Goal: Task Accomplishment & Management: Use online tool/utility

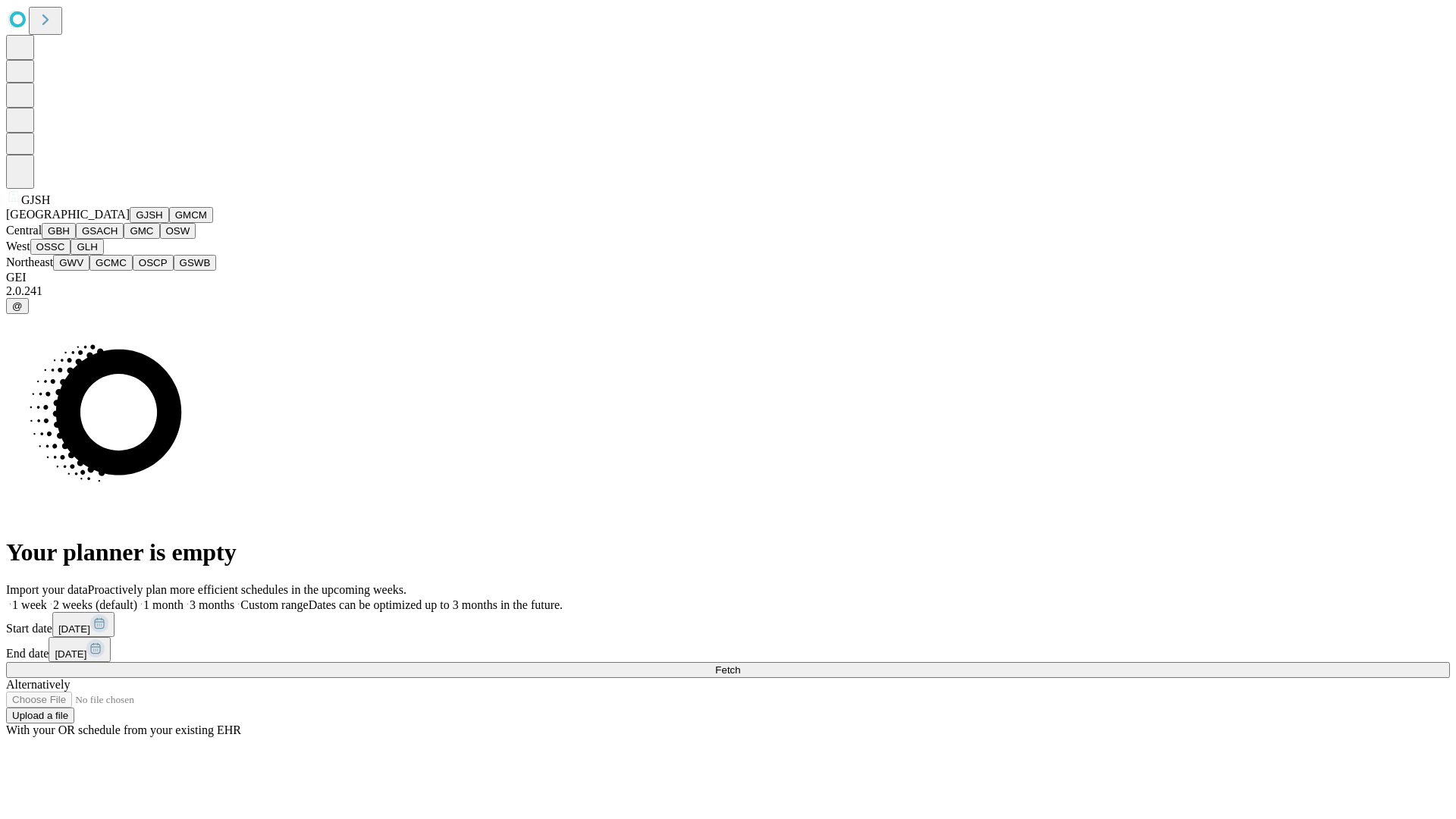
click at [129, 223] on button "GJSH" at bounding box center [149, 215] width 40 height 16
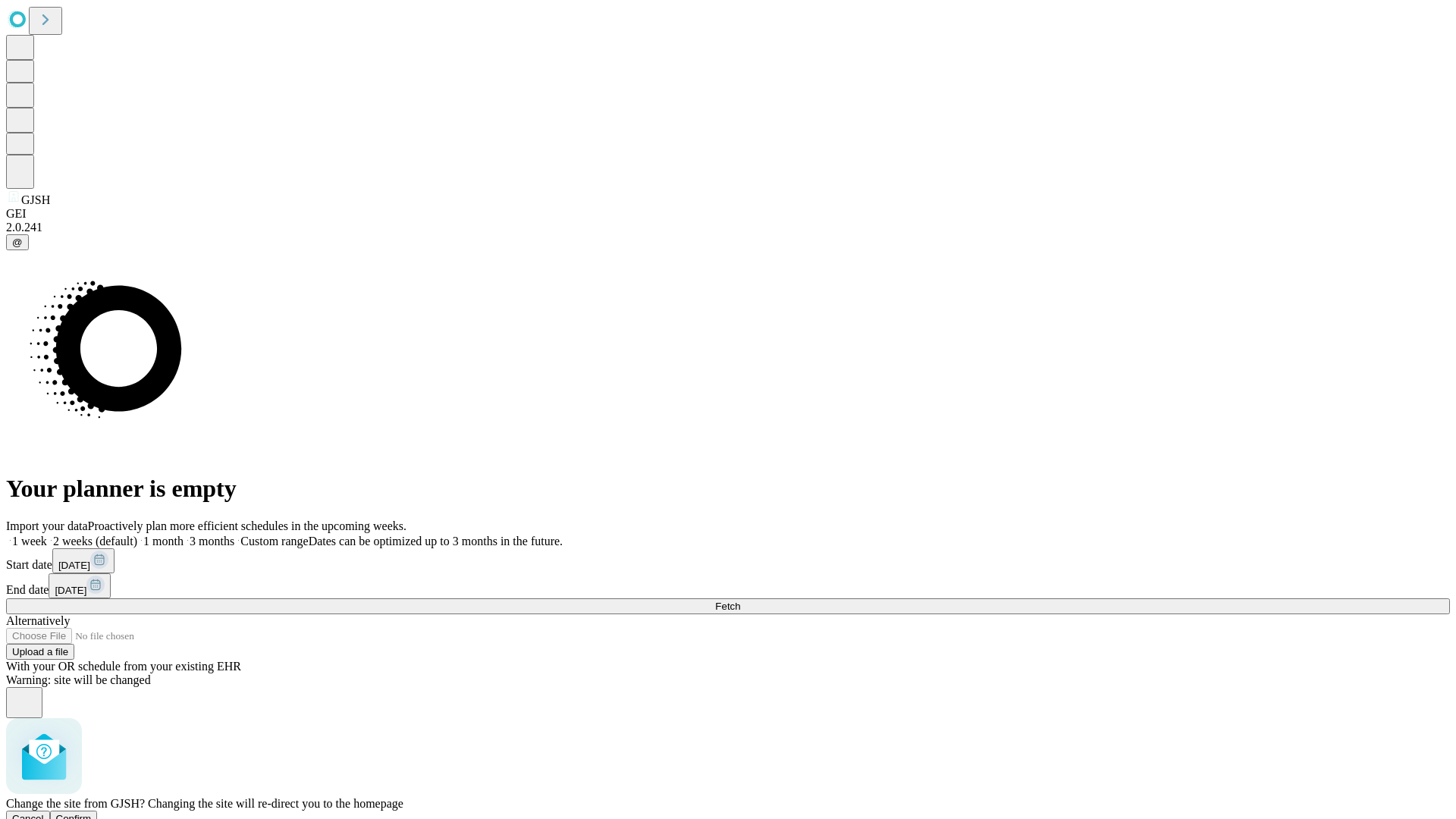
click at [92, 812] on span "Confirm" at bounding box center [73, 818] width 36 height 12
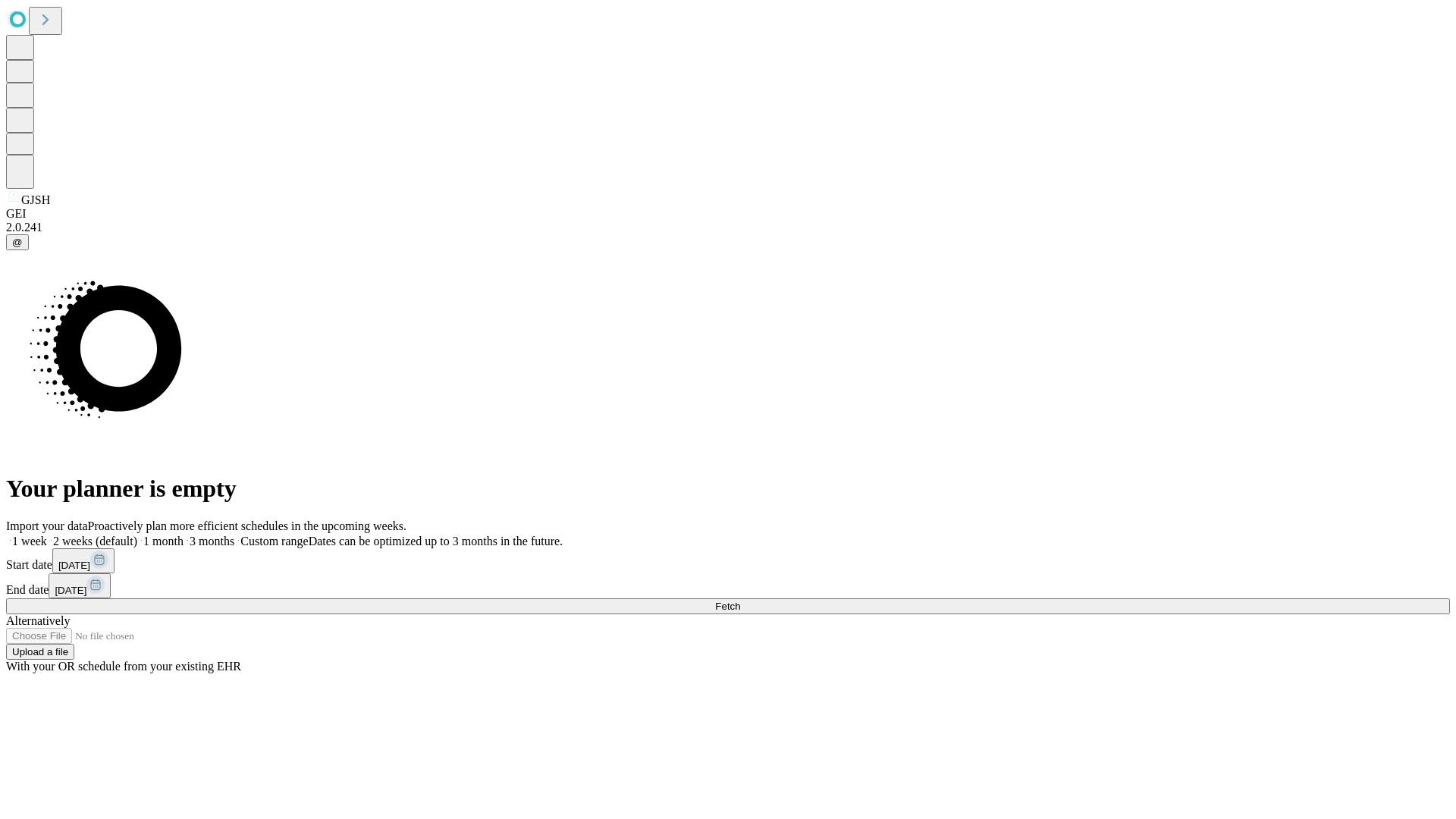
click at [183, 534] on label "1 month" at bounding box center [160, 540] width 46 height 13
click at [740, 600] on span "Fetch" at bounding box center [728, 606] width 25 height 12
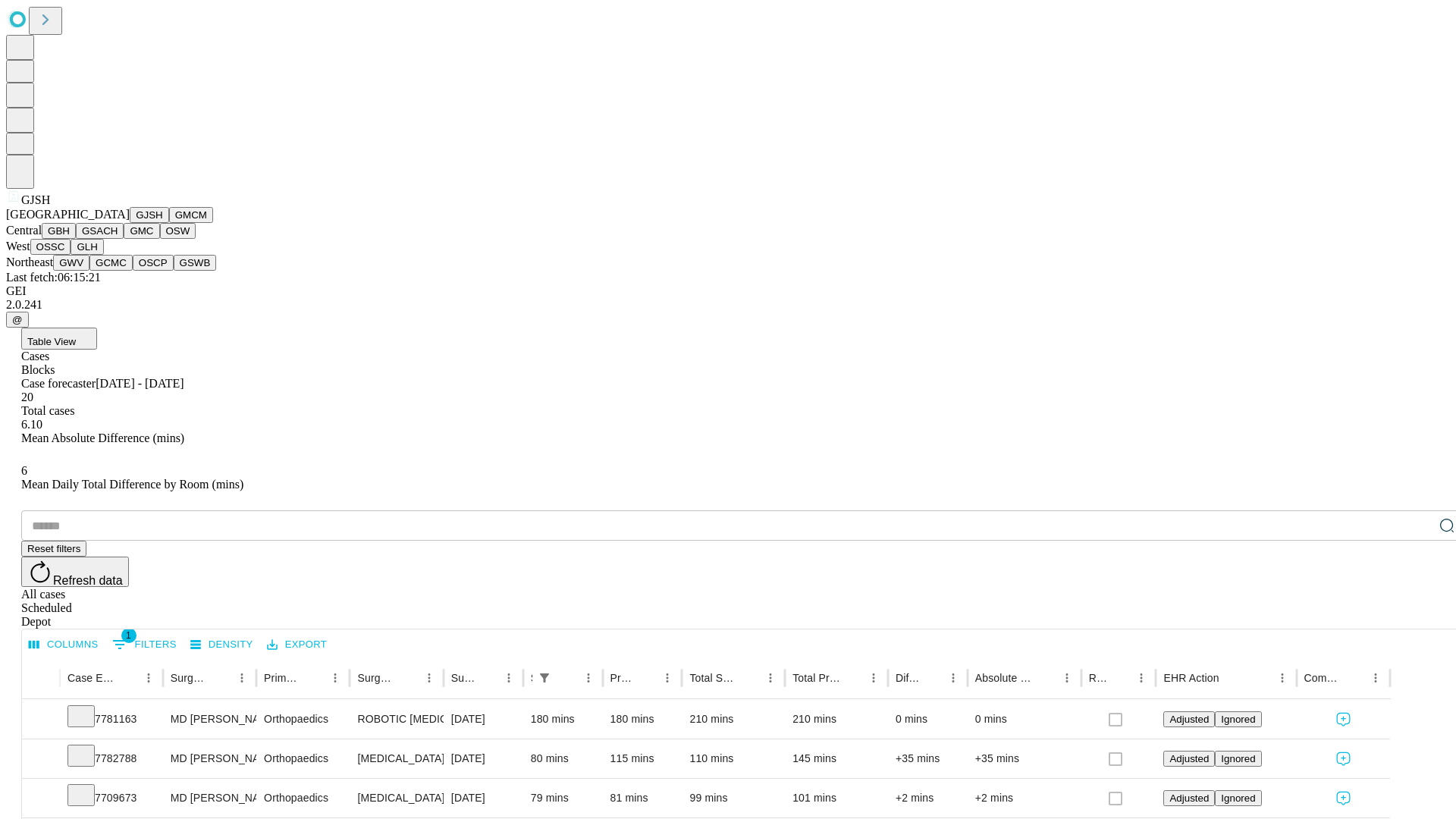
click at [169, 223] on button "GMCM" at bounding box center [191, 215] width 44 height 16
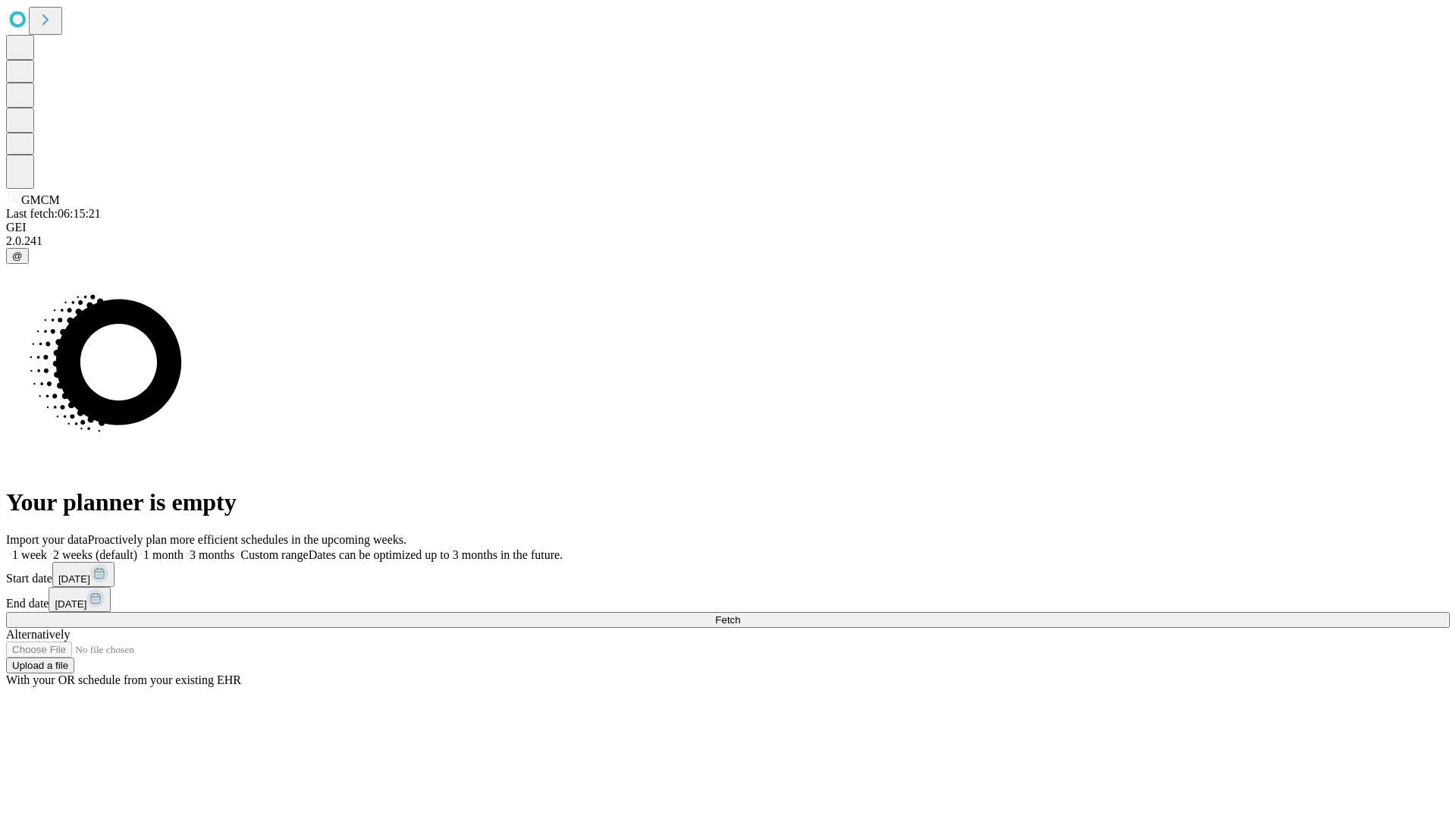
click at [183, 548] on label "1 month" at bounding box center [160, 554] width 46 height 13
click at [740, 614] on span "Fetch" at bounding box center [728, 619] width 25 height 12
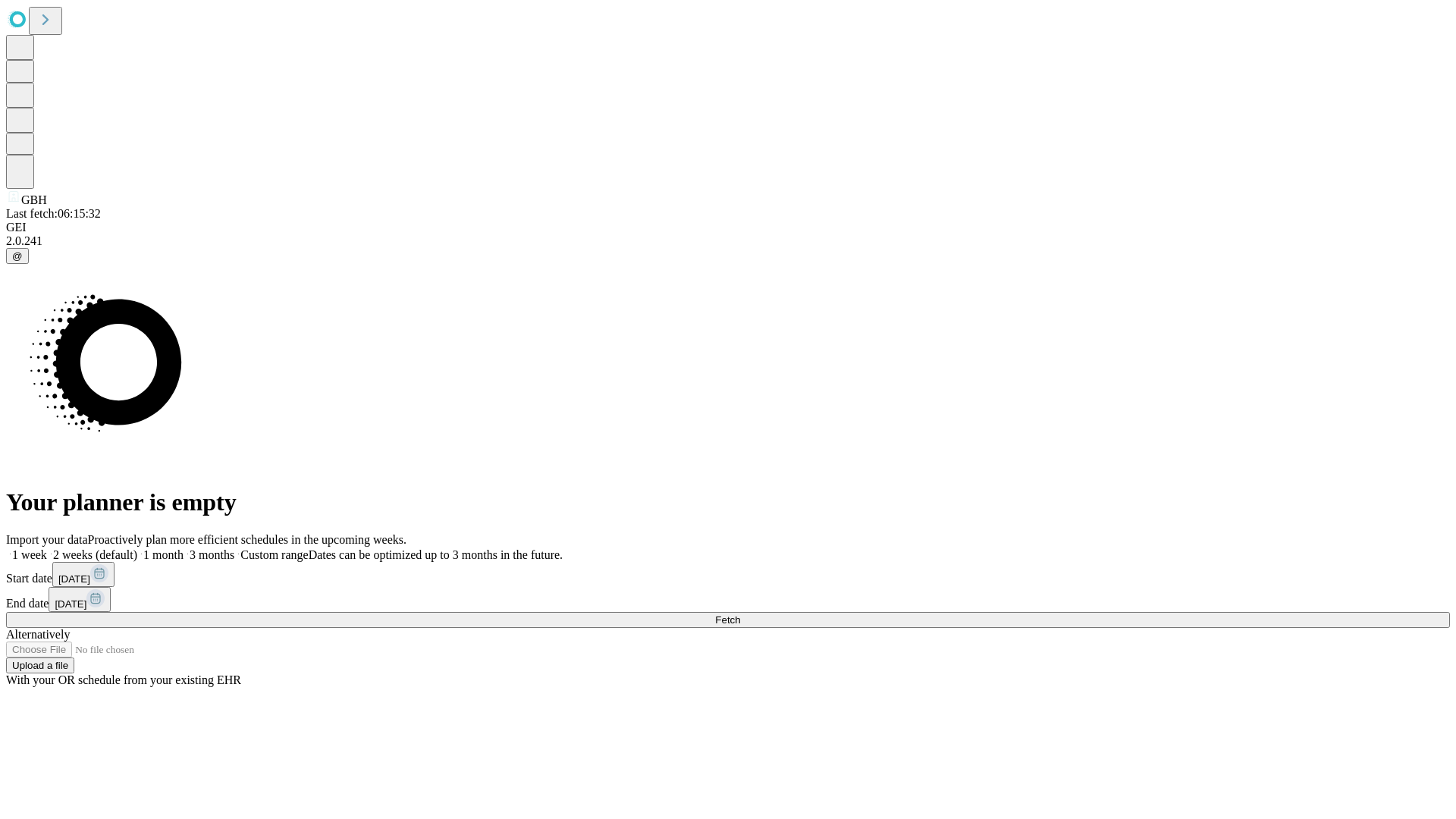
click at [740, 614] on span "Fetch" at bounding box center [728, 619] width 25 height 12
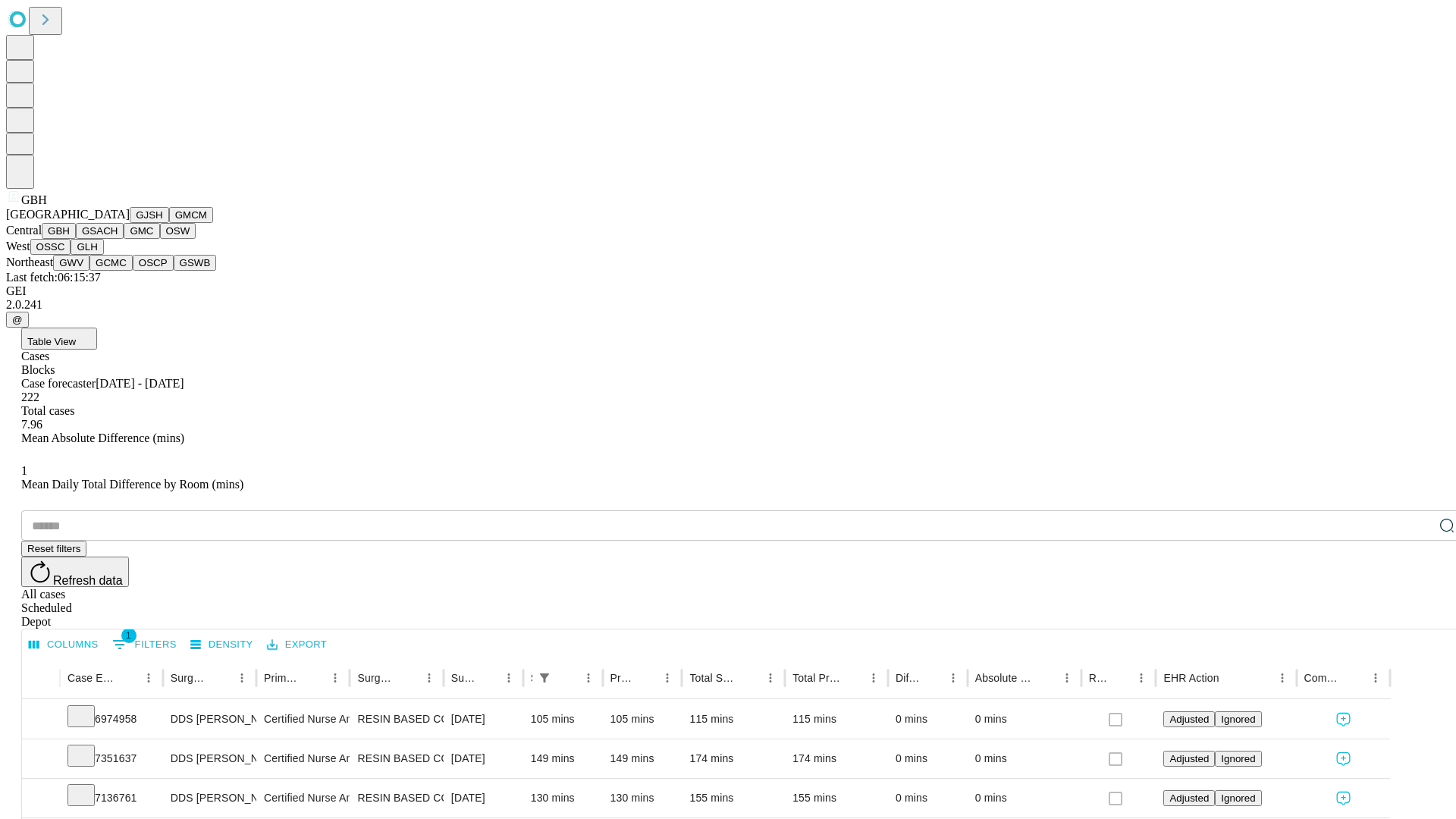
click at [118, 239] on button "GSACH" at bounding box center [100, 231] width 48 height 16
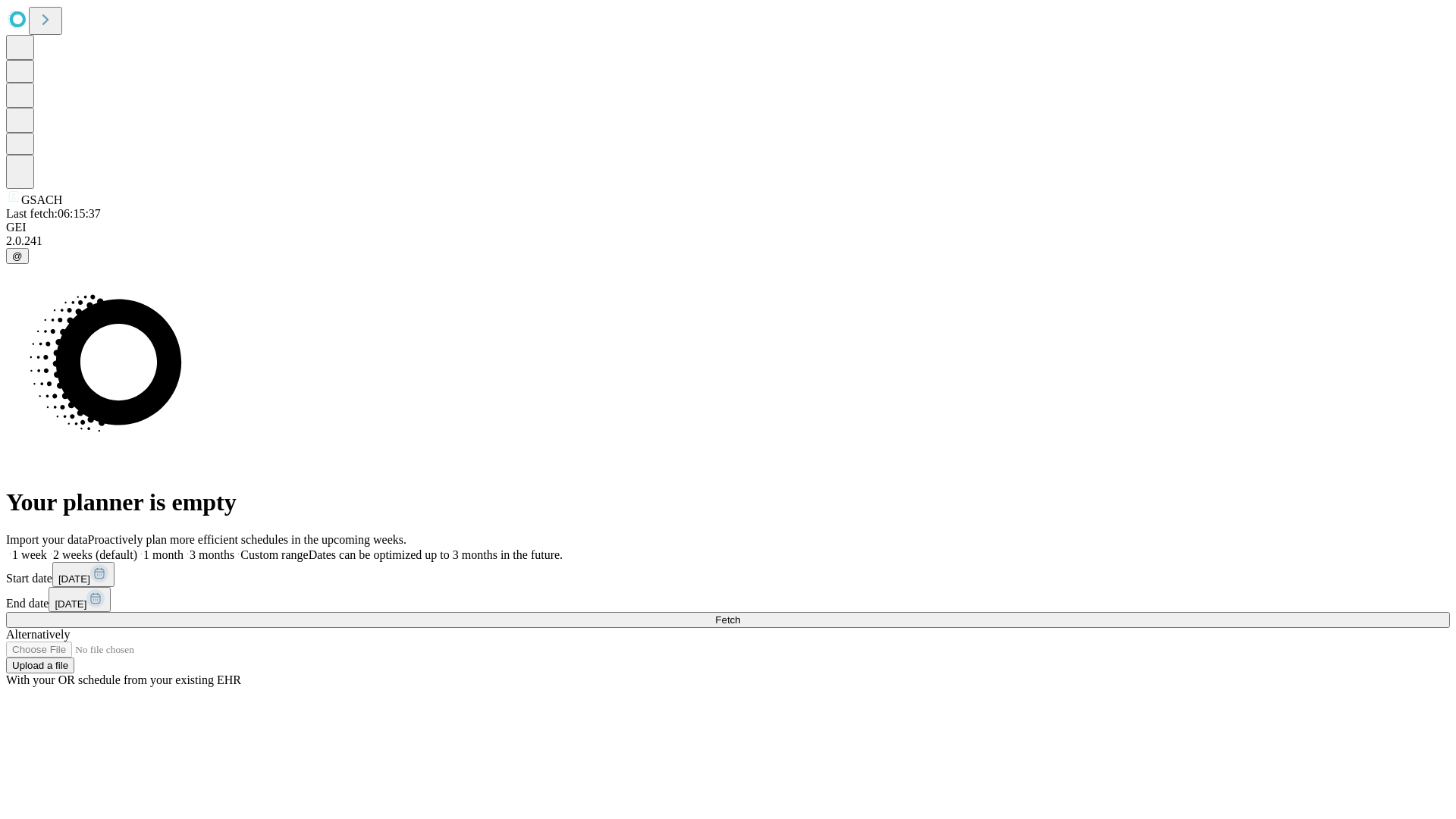
click at [183, 548] on label "1 month" at bounding box center [160, 554] width 46 height 13
click at [740, 614] on span "Fetch" at bounding box center [728, 619] width 25 height 12
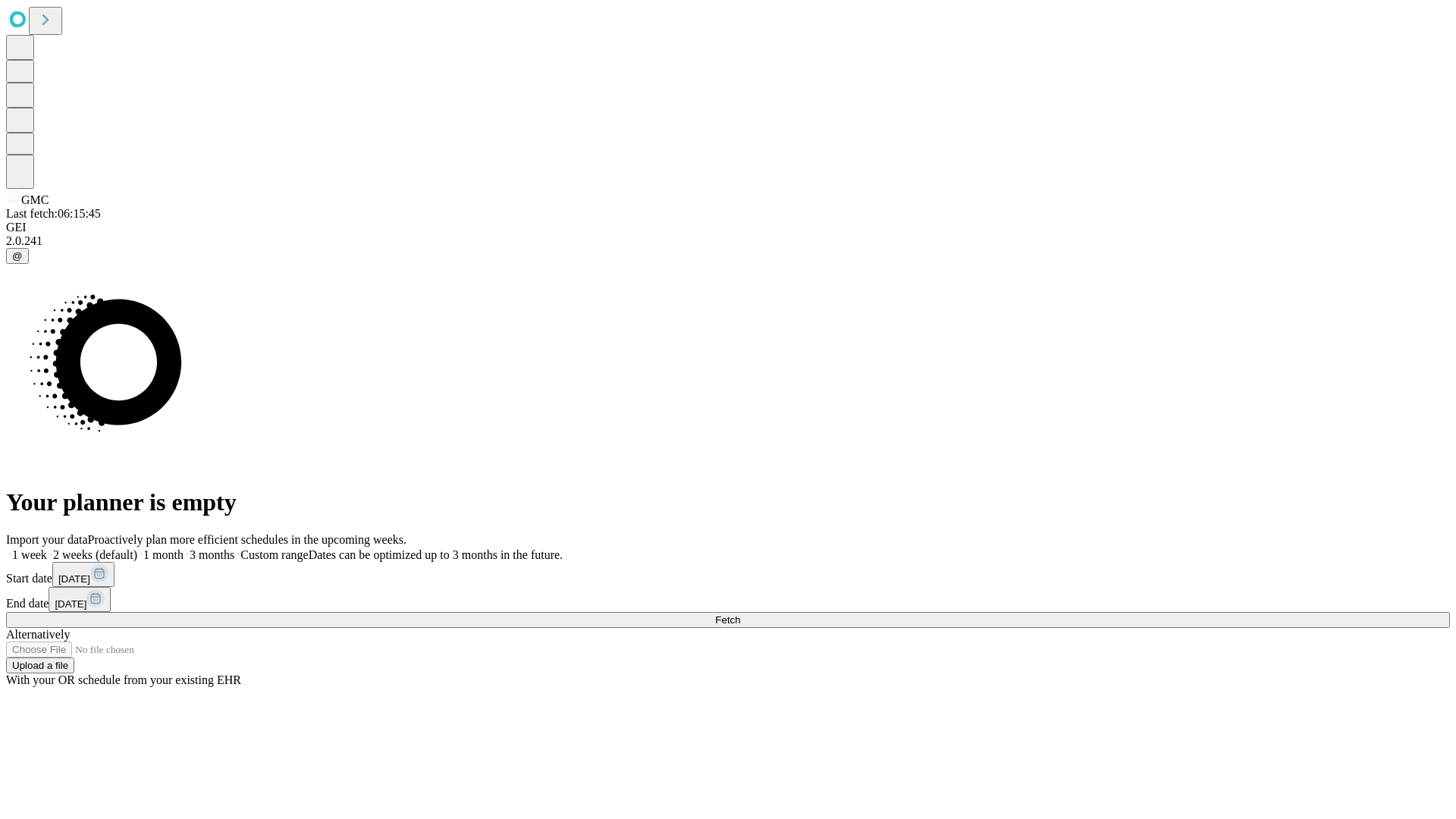
click at [183, 548] on label "1 month" at bounding box center [160, 554] width 46 height 13
click at [740, 614] on span "Fetch" at bounding box center [728, 619] width 25 height 12
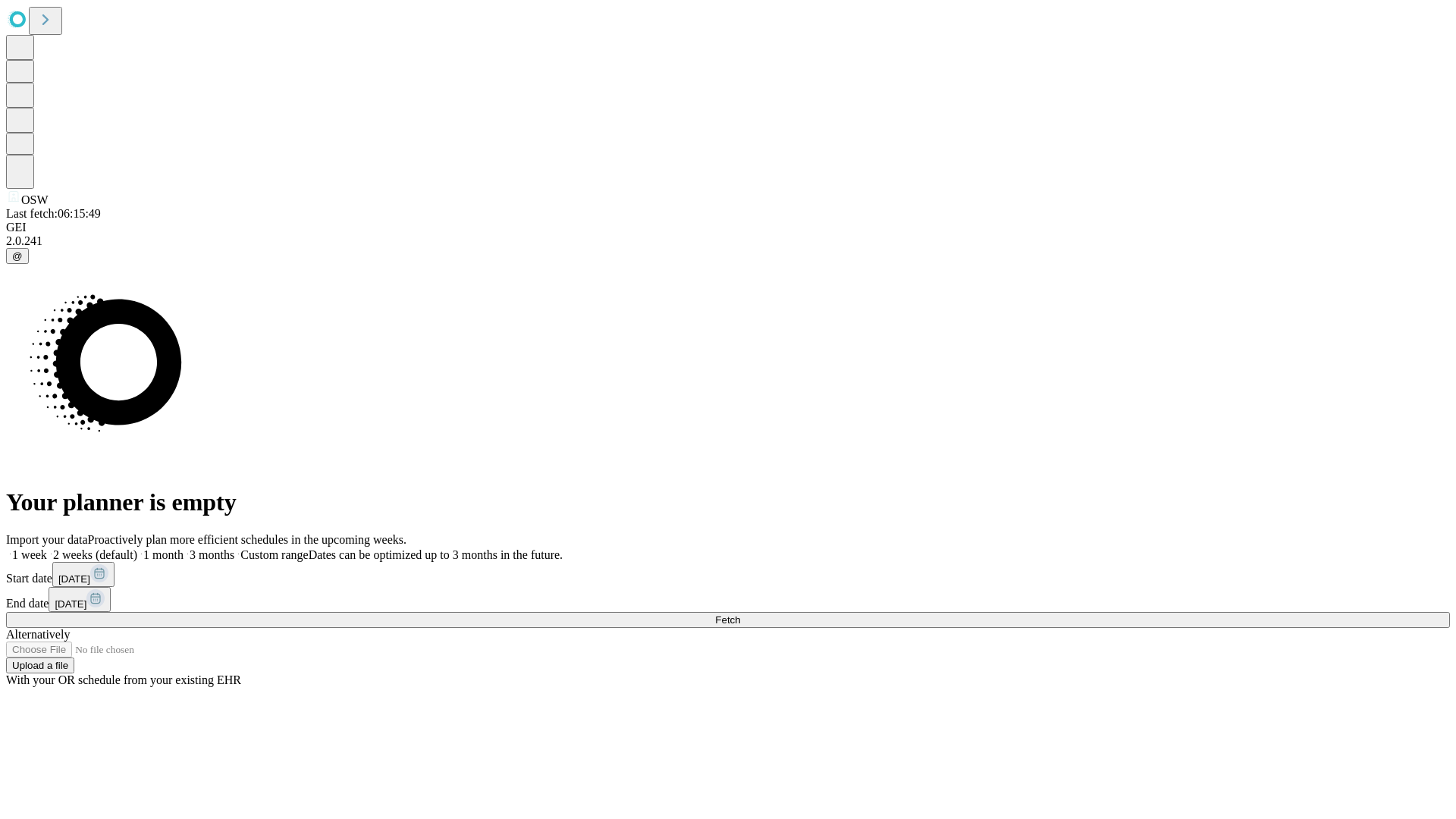
click at [183, 548] on label "1 month" at bounding box center [160, 554] width 46 height 13
click at [740, 614] on span "Fetch" at bounding box center [728, 619] width 25 height 12
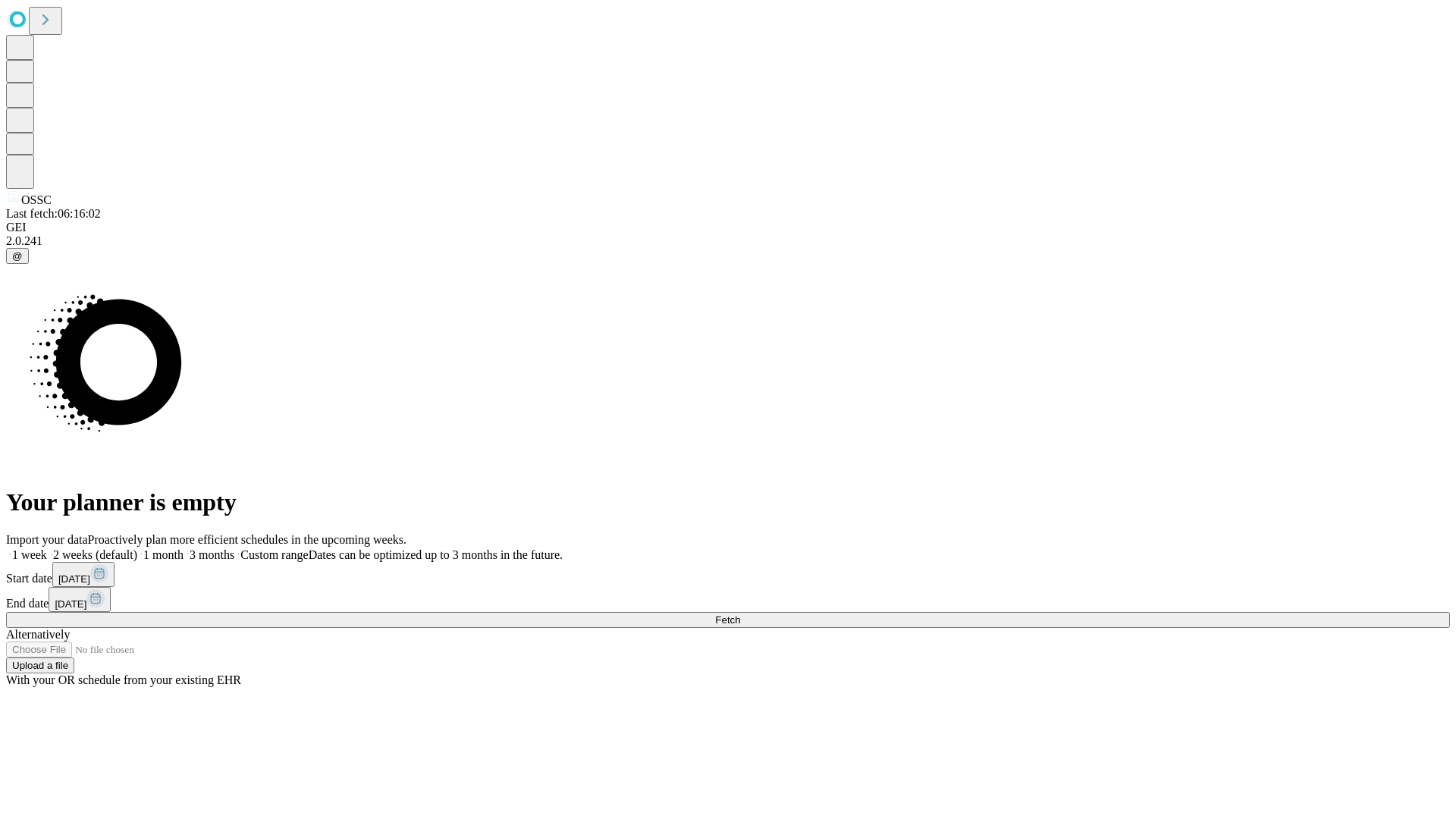
click at [740, 614] on span "Fetch" at bounding box center [728, 619] width 25 height 12
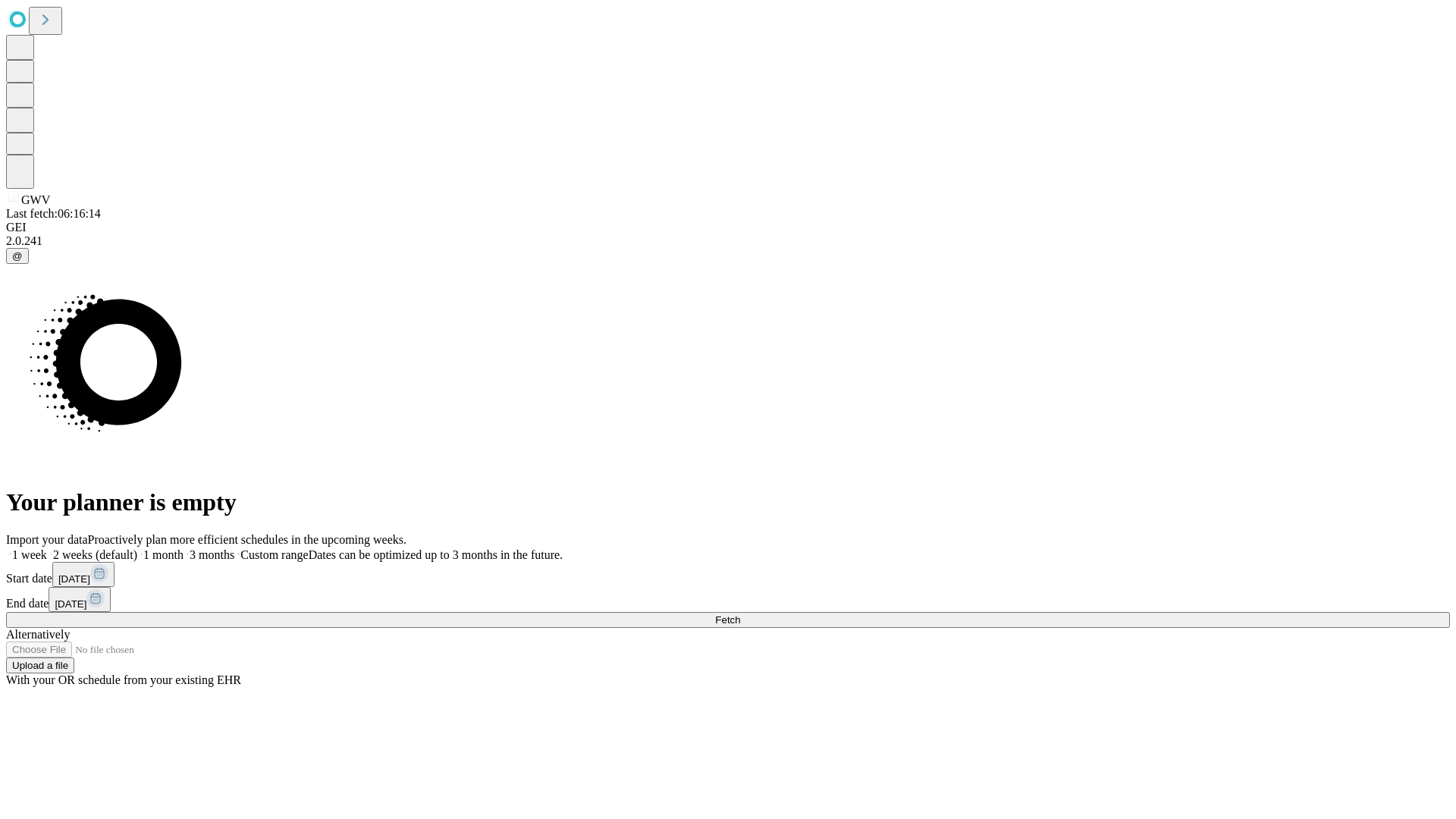
click at [740, 614] on span "Fetch" at bounding box center [728, 619] width 25 height 12
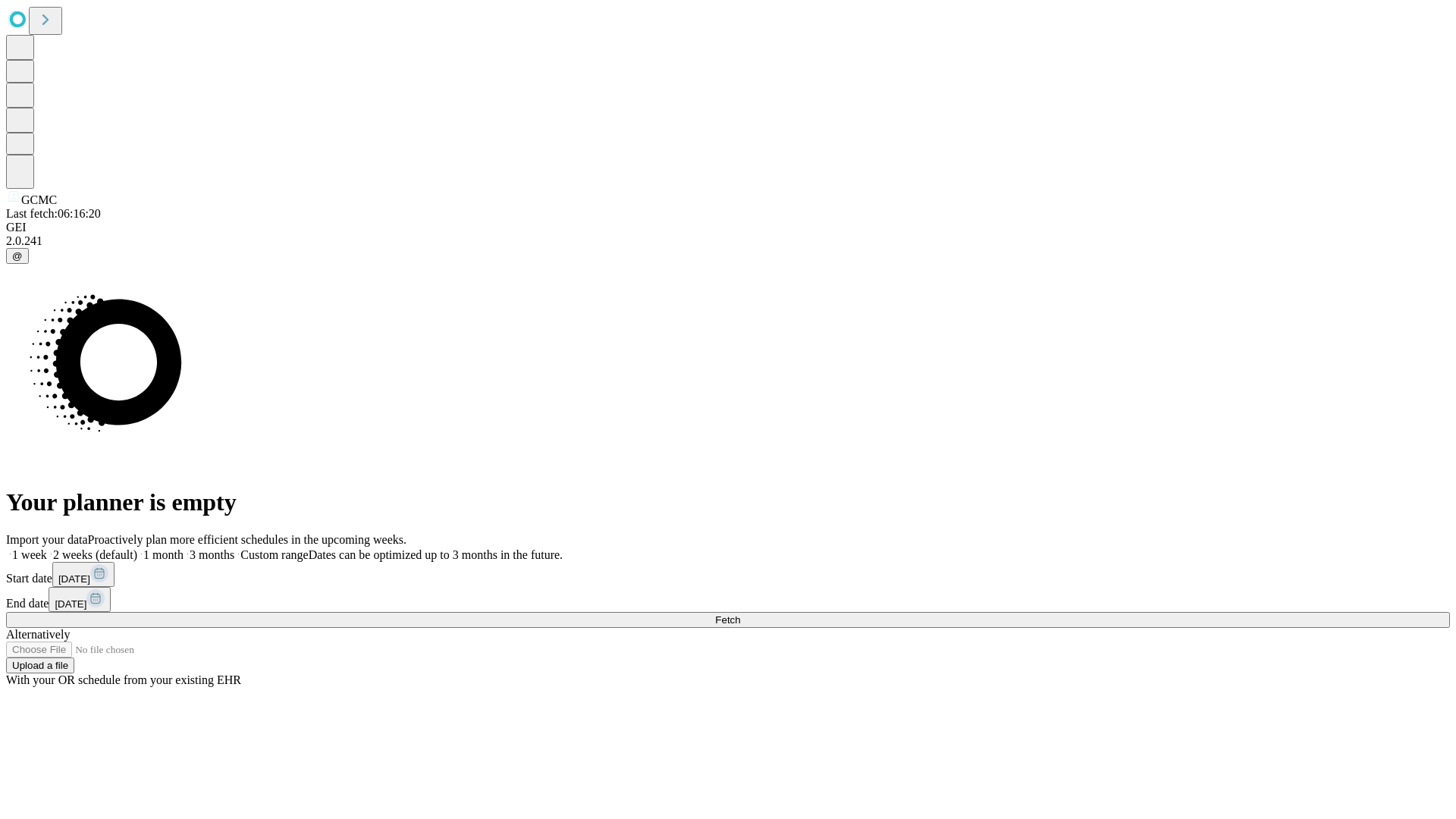
click at [183, 548] on label "1 month" at bounding box center [160, 554] width 46 height 13
click at [740, 614] on span "Fetch" at bounding box center [728, 619] width 25 height 12
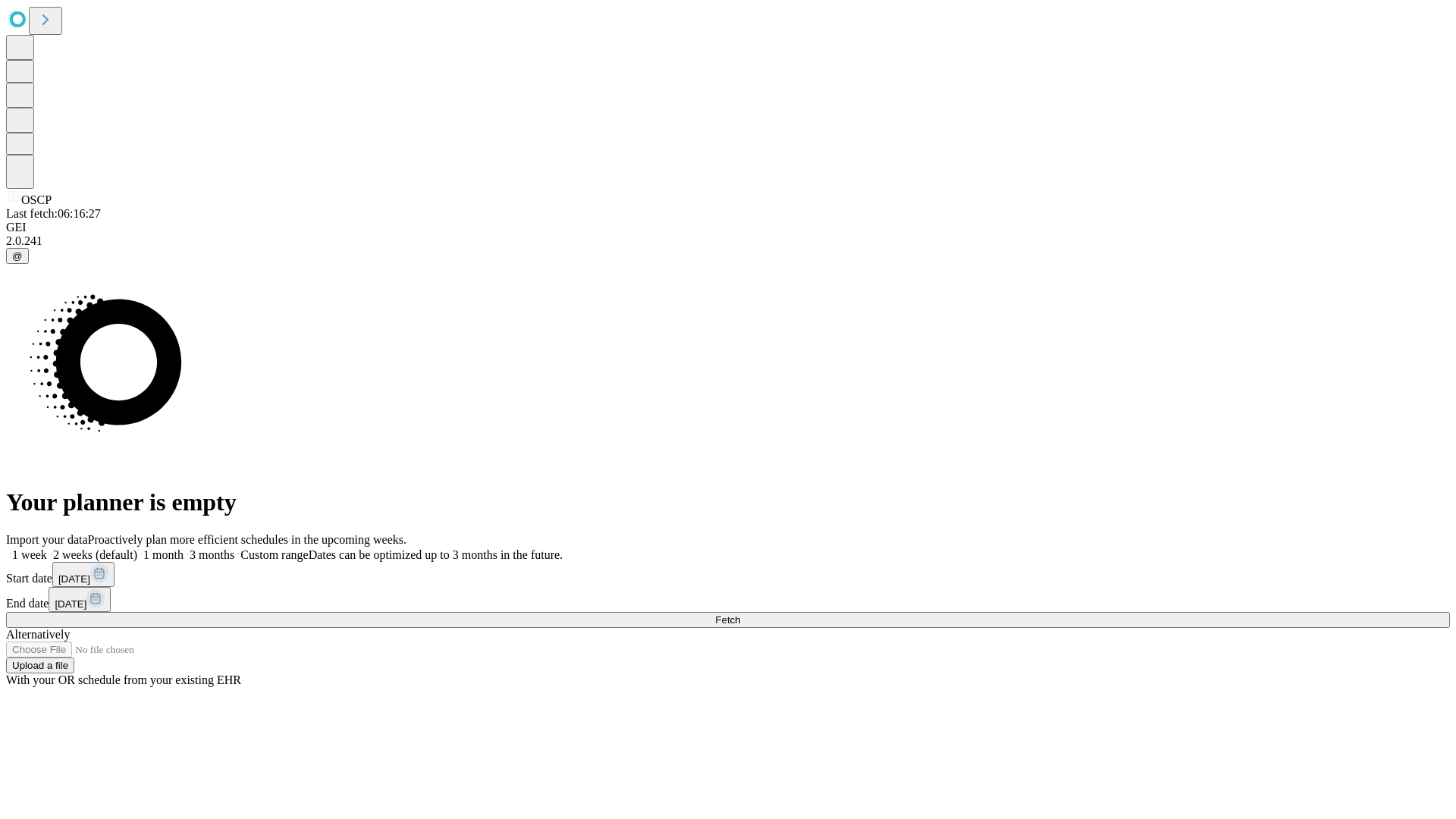
click at [183, 548] on label "1 month" at bounding box center [160, 554] width 46 height 13
click at [740, 614] on span "Fetch" at bounding box center [728, 619] width 25 height 12
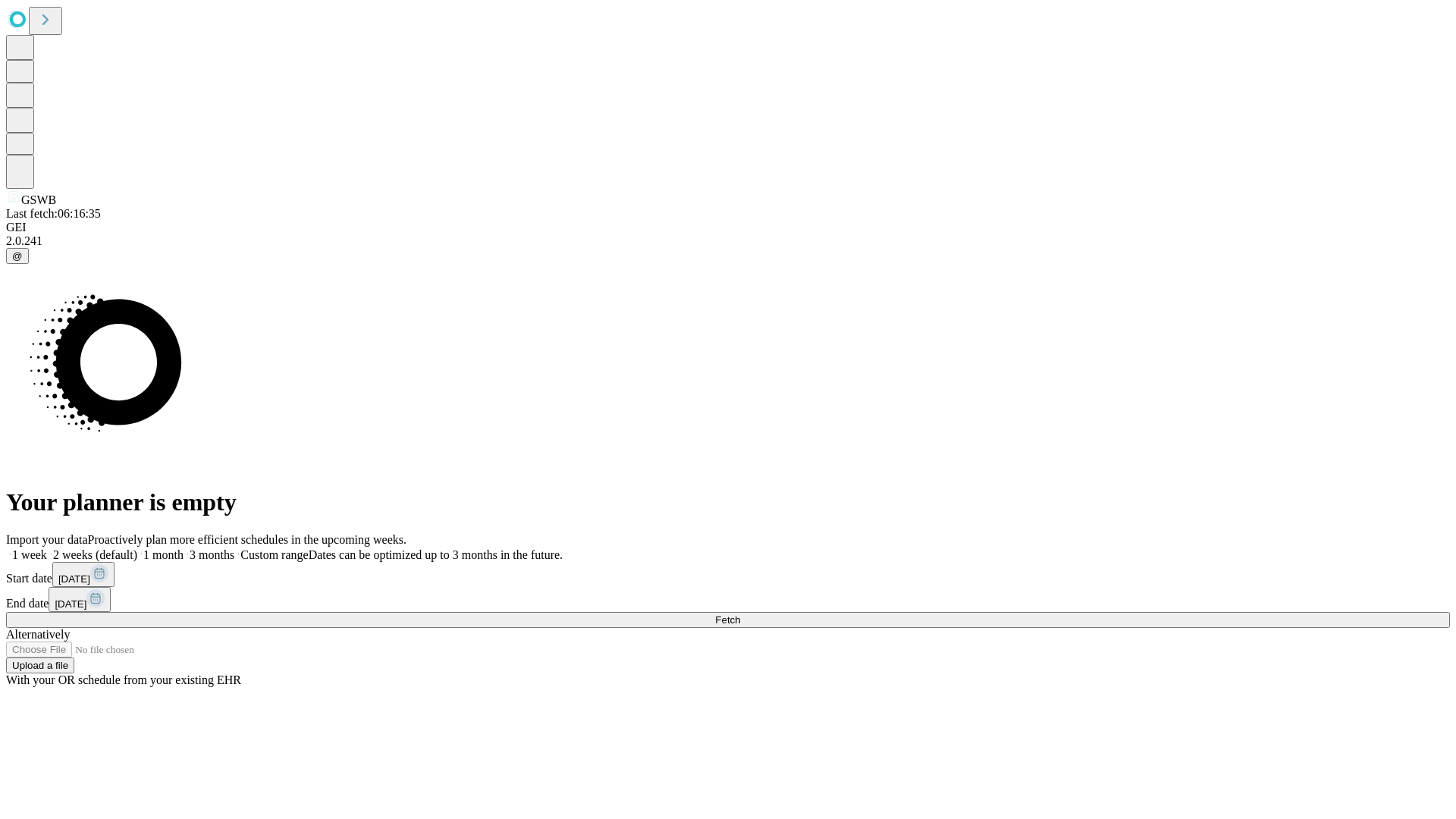
click at [183, 548] on label "1 month" at bounding box center [160, 554] width 46 height 13
click at [740, 614] on span "Fetch" at bounding box center [728, 619] width 25 height 12
